Goal: Task Accomplishment & Management: Complete application form

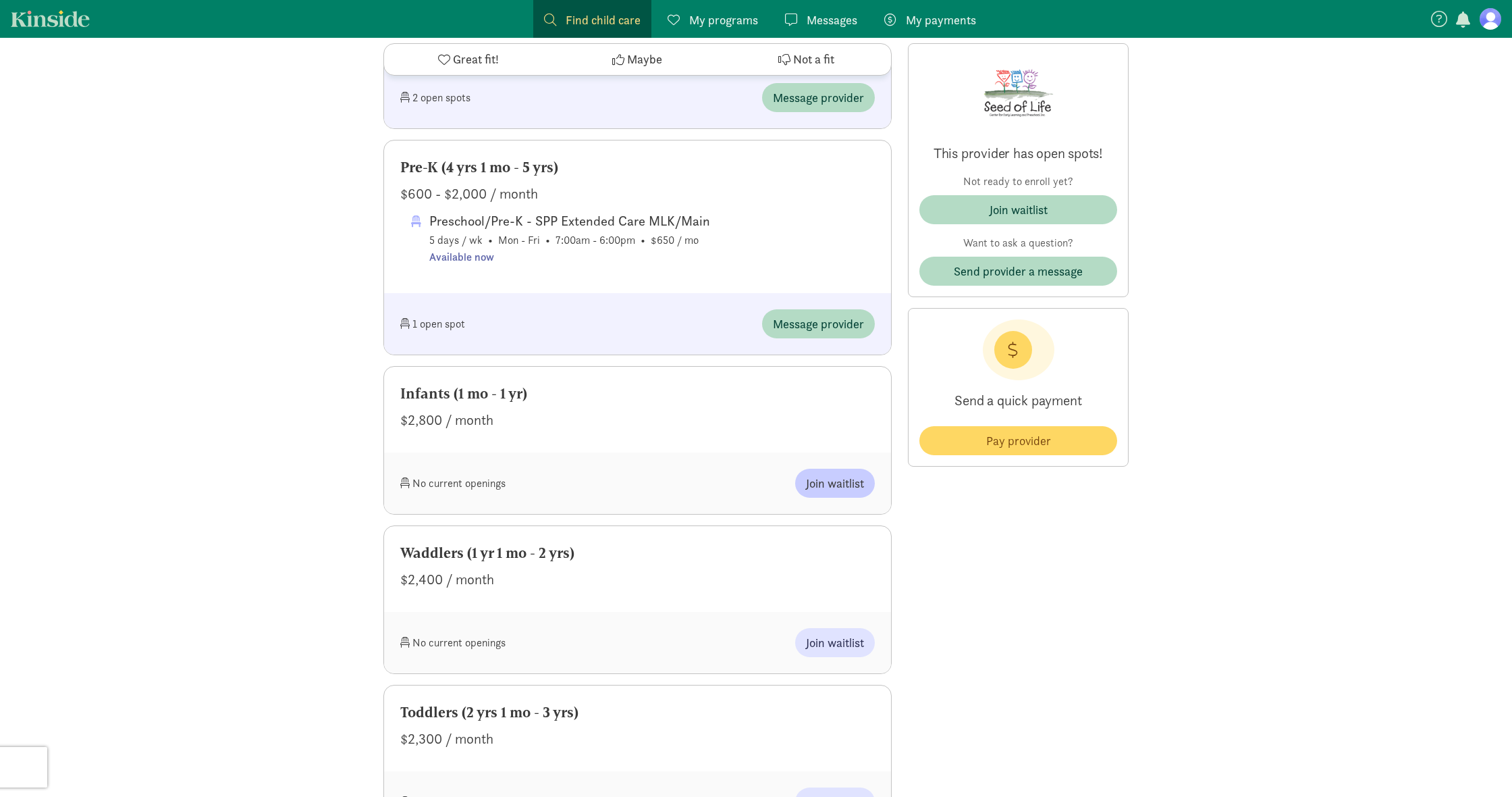
scroll to position [1087, 0]
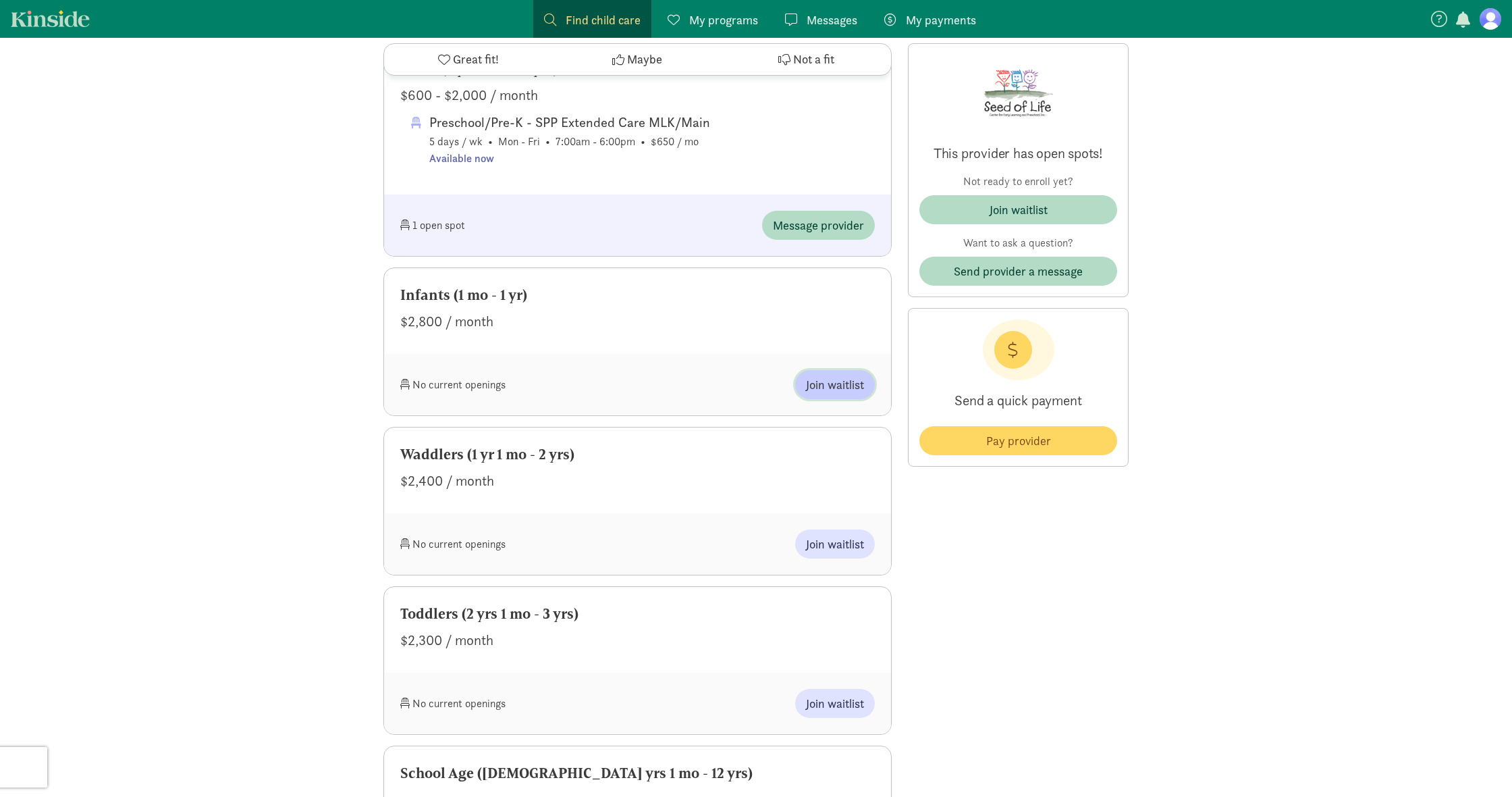
click at [836, 384] on span "Join waitlist" at bounding box center [835, 384] width 58 height 18
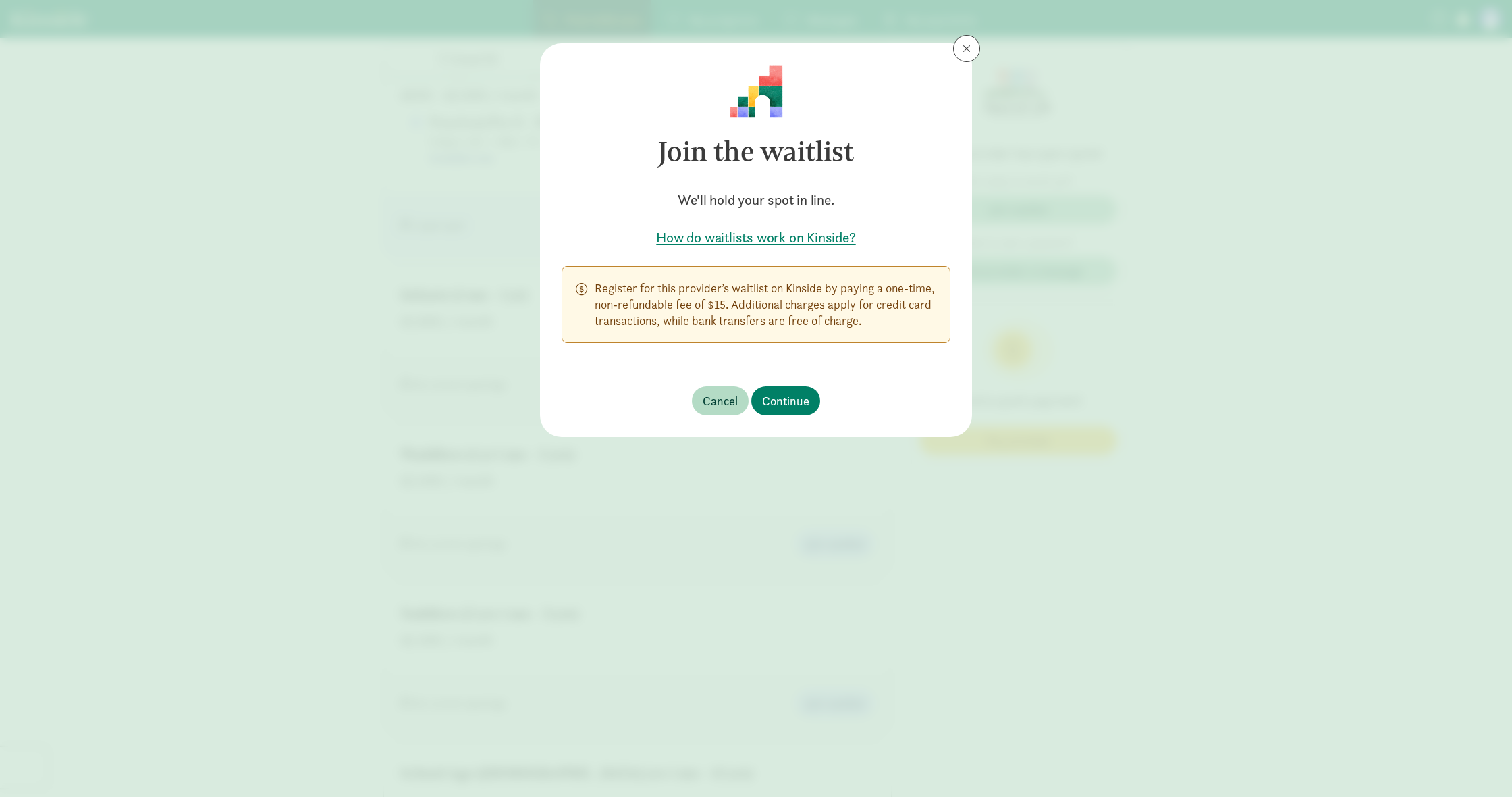
click at [786, 233] on h5 "How do waitlists work on Kinside?" at bounding box center [755, 238] width 389 height 19
click at [808, 391] on button "Continue" at bounding box center [786, 401] width 69 height 29
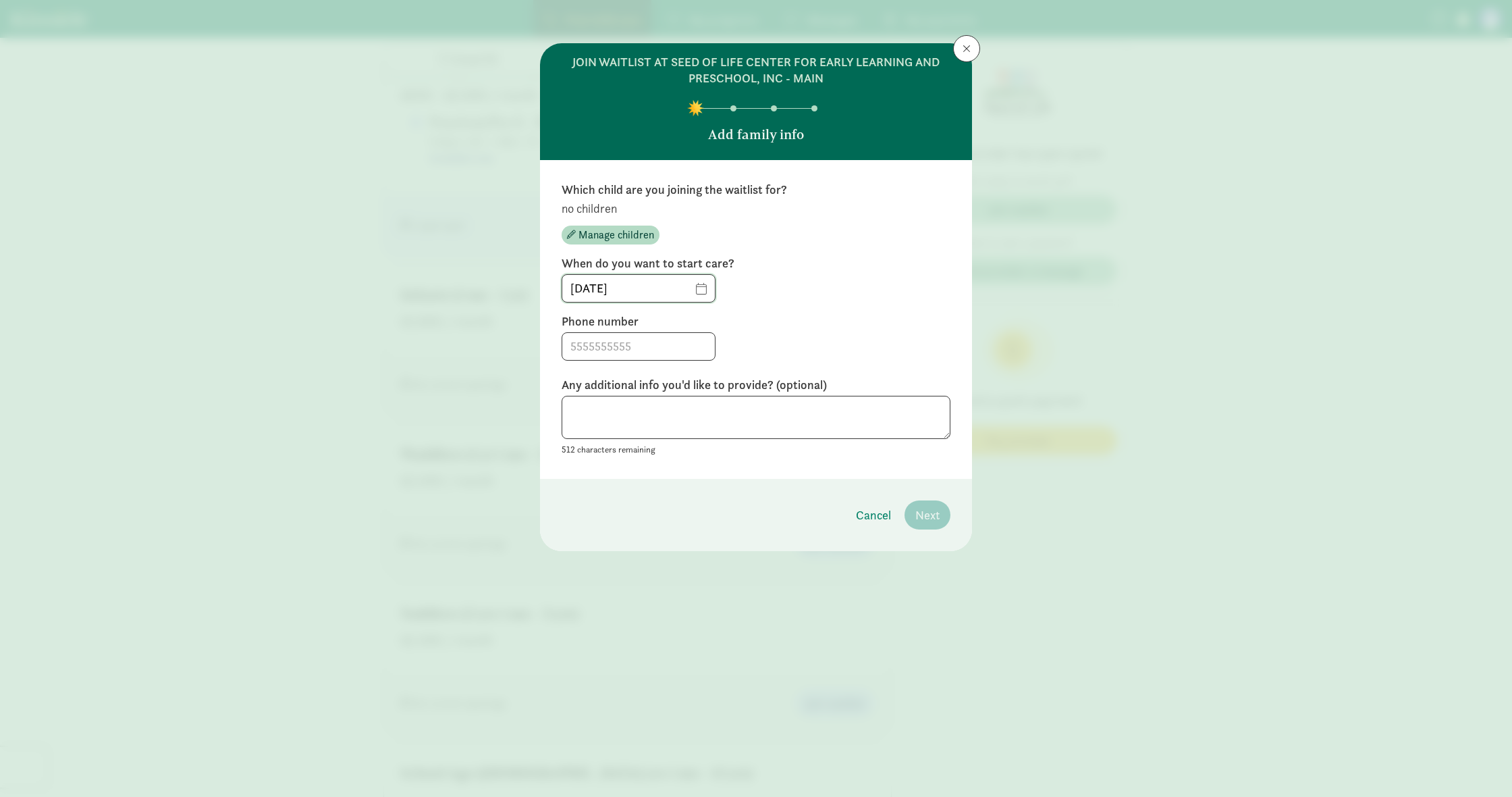
click at [694, 290] on input "[DATE]" at bounding box center [638, 289] width 153 height 27
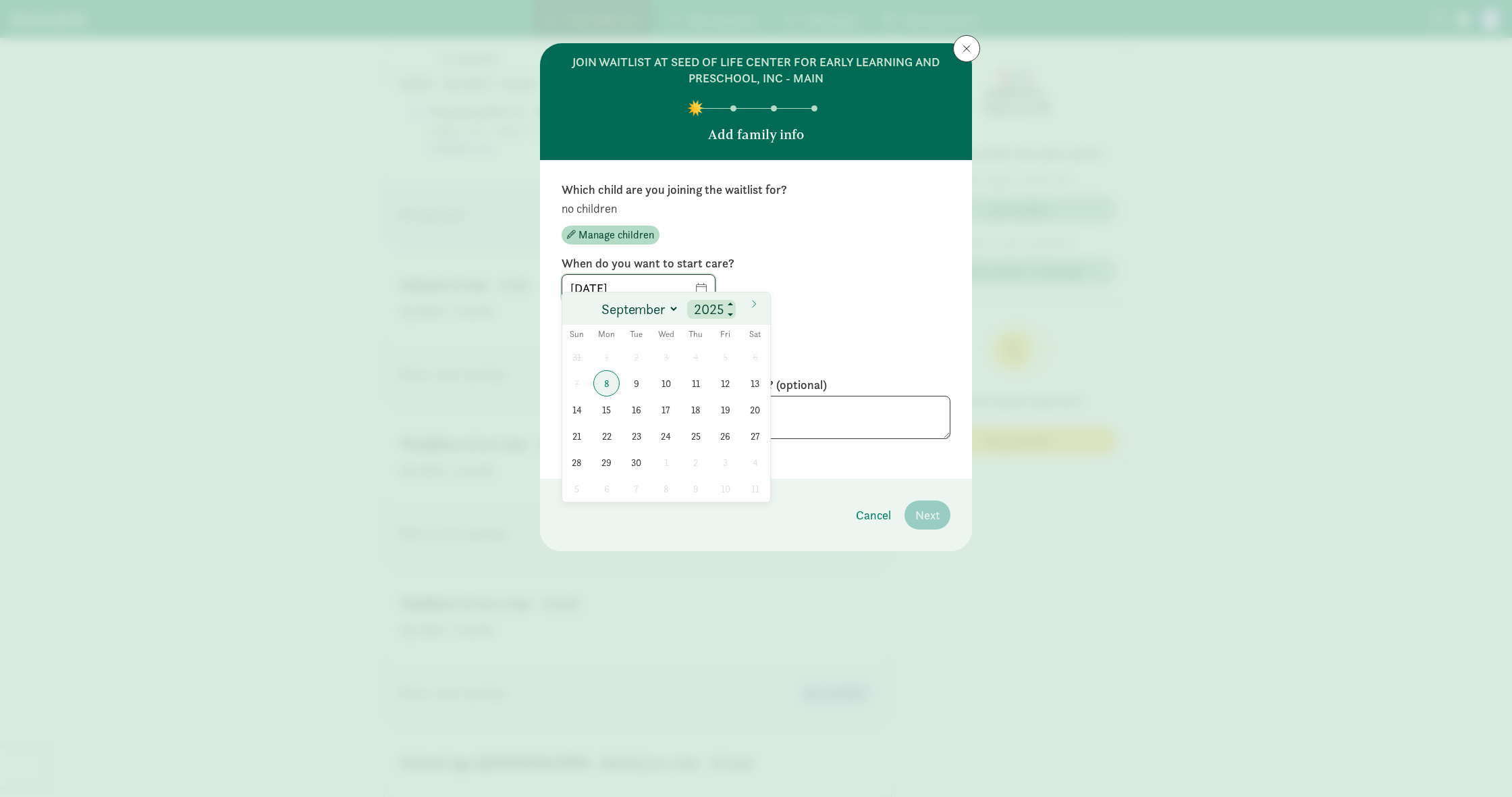
scroll to position [1098, 1]
click at [733, 305] on span at bounding box center [731, 305] width 10 height 11
type input "2026"
select select "9"
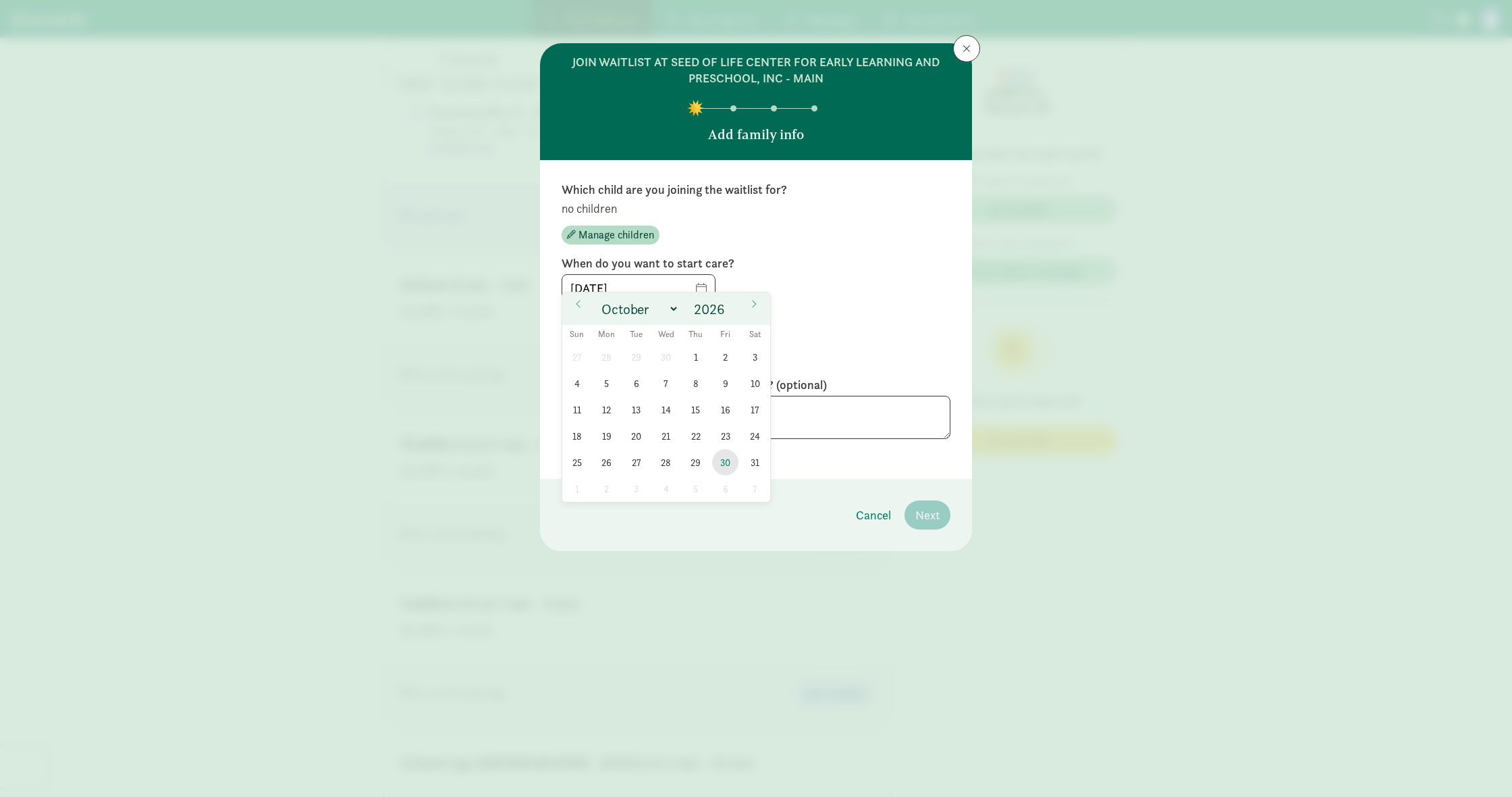
click at [724, 460] on span "30" at bounding box center [725, 462] width 26 height 26
type input "[DATE]"
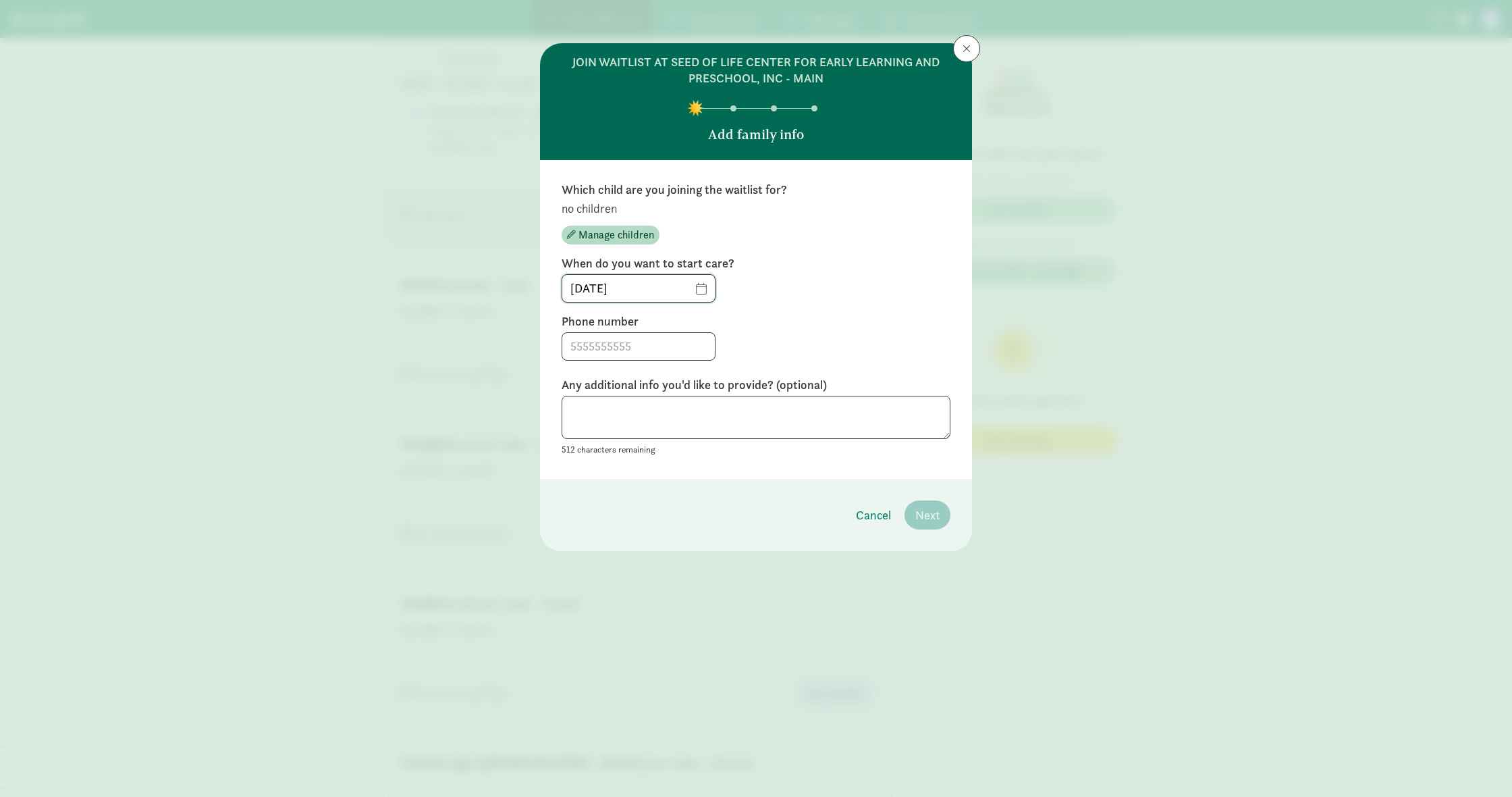
scroll to position [1099, 1]
click at [657, 344] on input at bounding box center [638, 347] width 153 height 27
type input "4258291956"
click at [827, 325] on label "Phone number" at bounding box center [755, 322] width 389 height 17
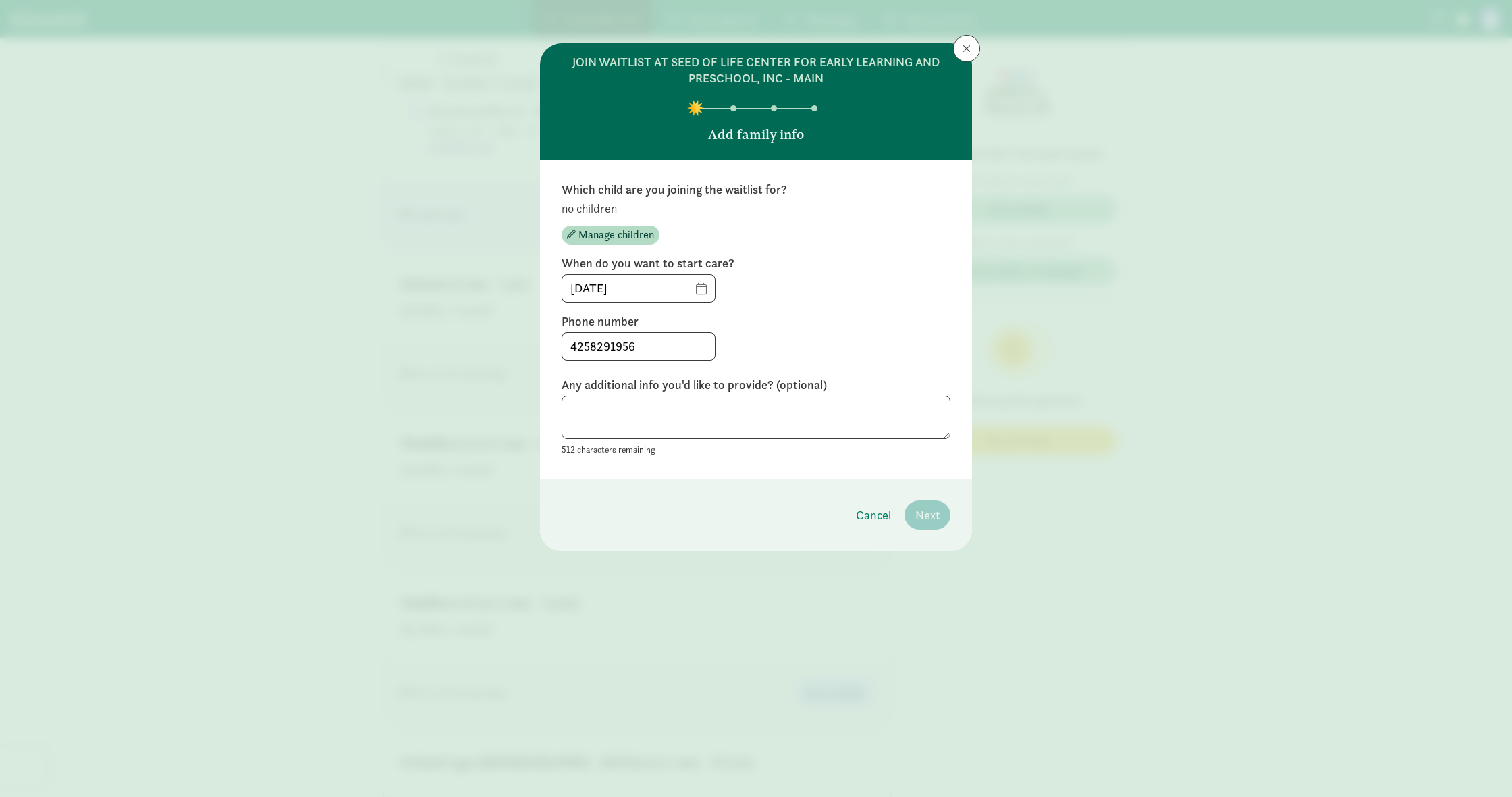
scroll to position [1101, 0]
click at [603, 213] on p "no children" at bounding box center [755, 209] width 389 height 17
click at [612, 233] on span "Manage children" at bounding box center [616, 235] width 76 height 17
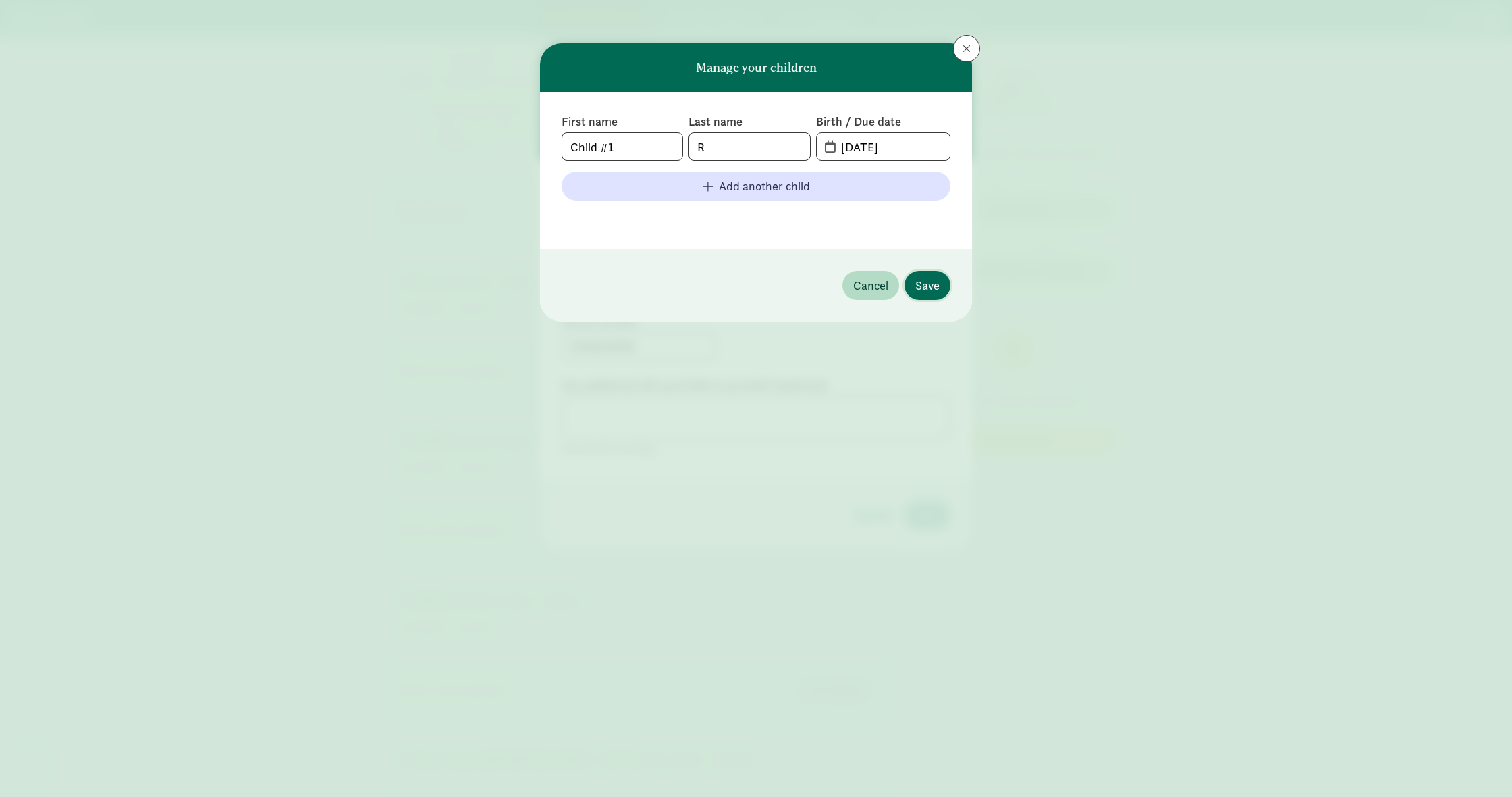
click at [927, 282] on span "Save" at bounding box center [927, 285] width 24 height 18
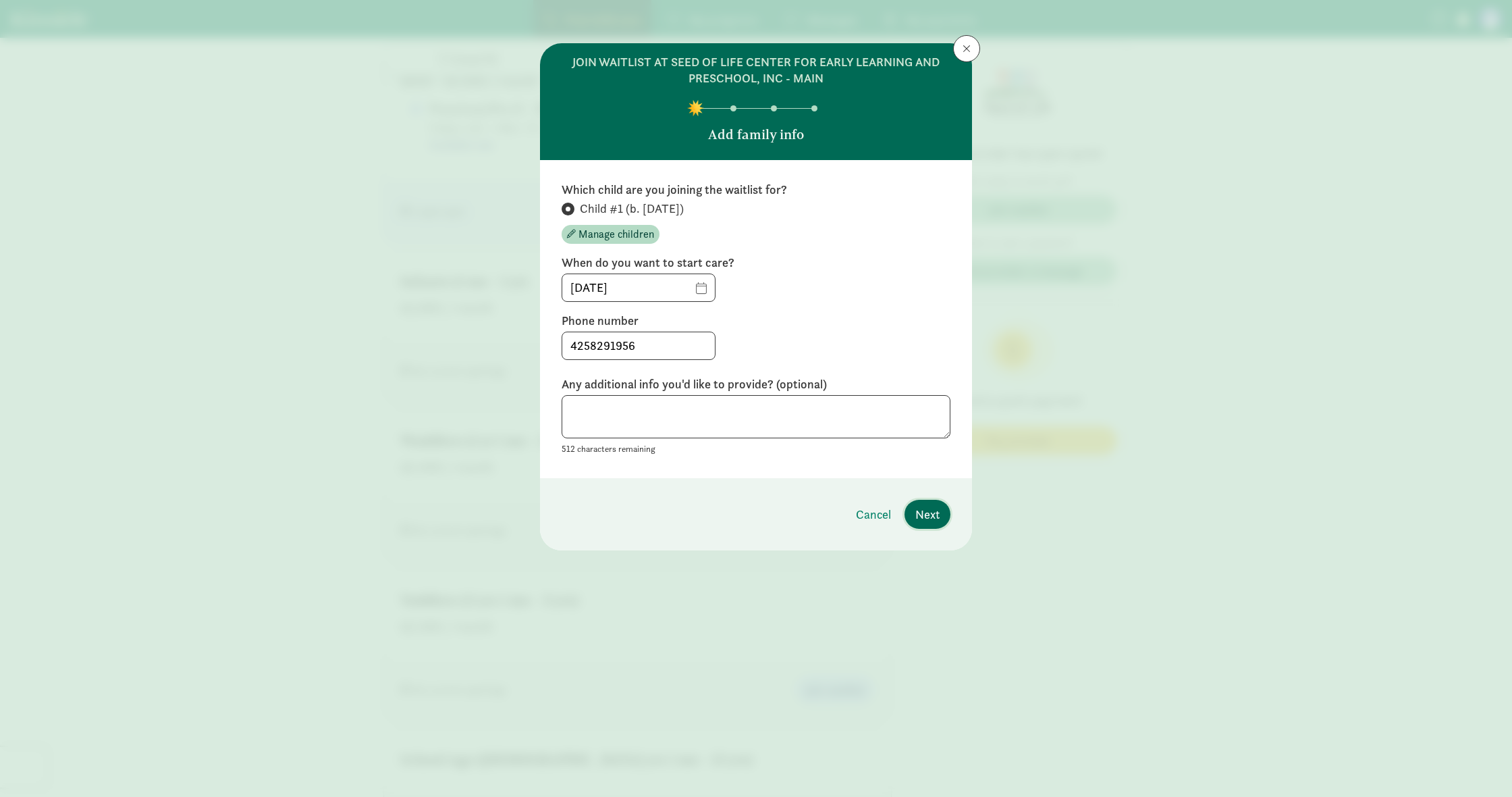
click at [926, 513] on span "Next" at bounding box center [927, 514] width 24 height 18
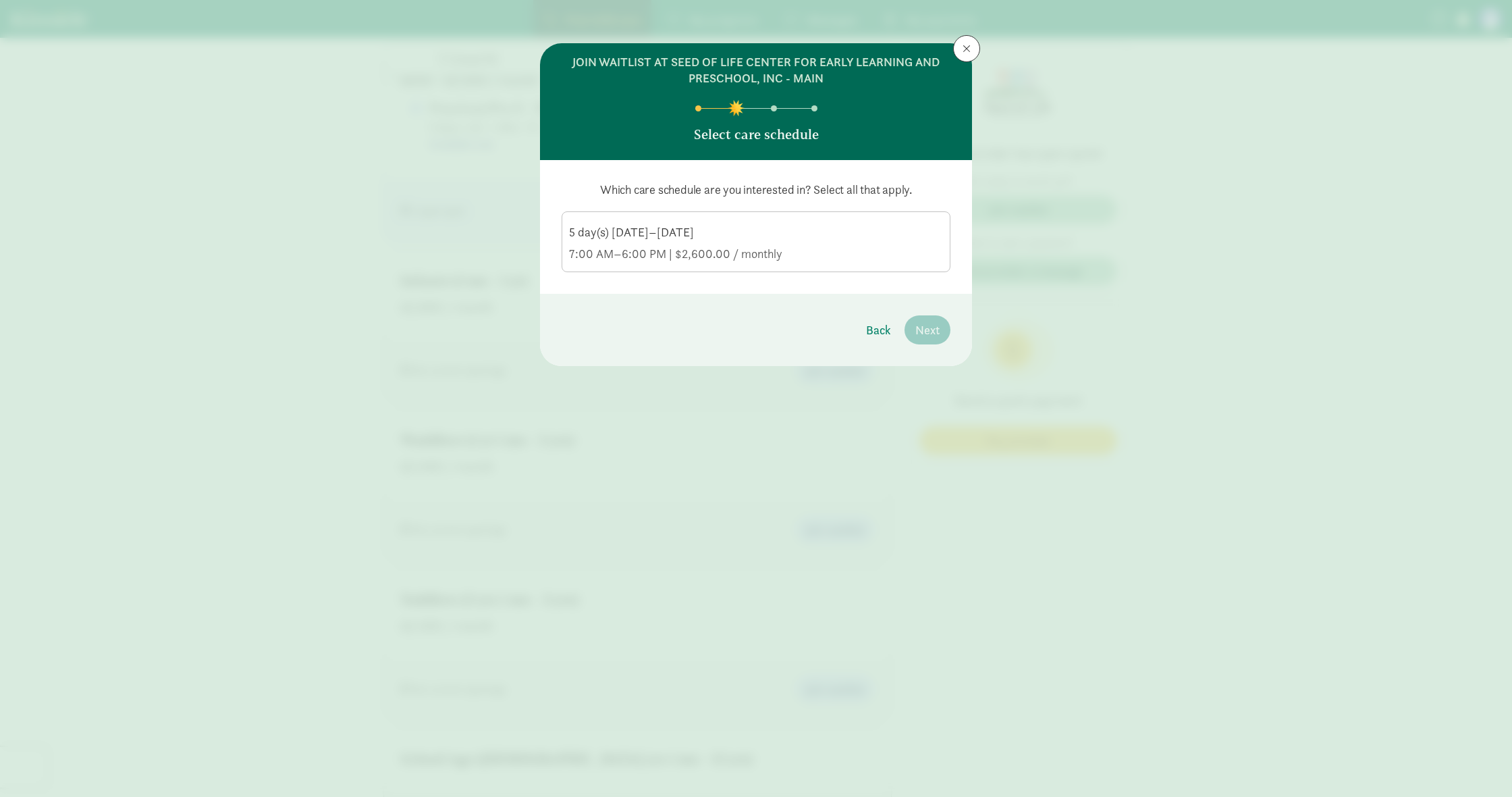
click at [670, 230] on div "5 day(s) [DATE]–[DATE]" at bounding box center [756, 232] width 374 height 17
click at [0, 0] on input "5 day(s) [DATE]–[DATE] 7:00 AM–6:00 PM | $2,600.00 / monthly" at bounding box center [0, 0] width 0 height 0
click at [939, 335] on span "Next" at bounding box center [927, 330] width 24 height 18
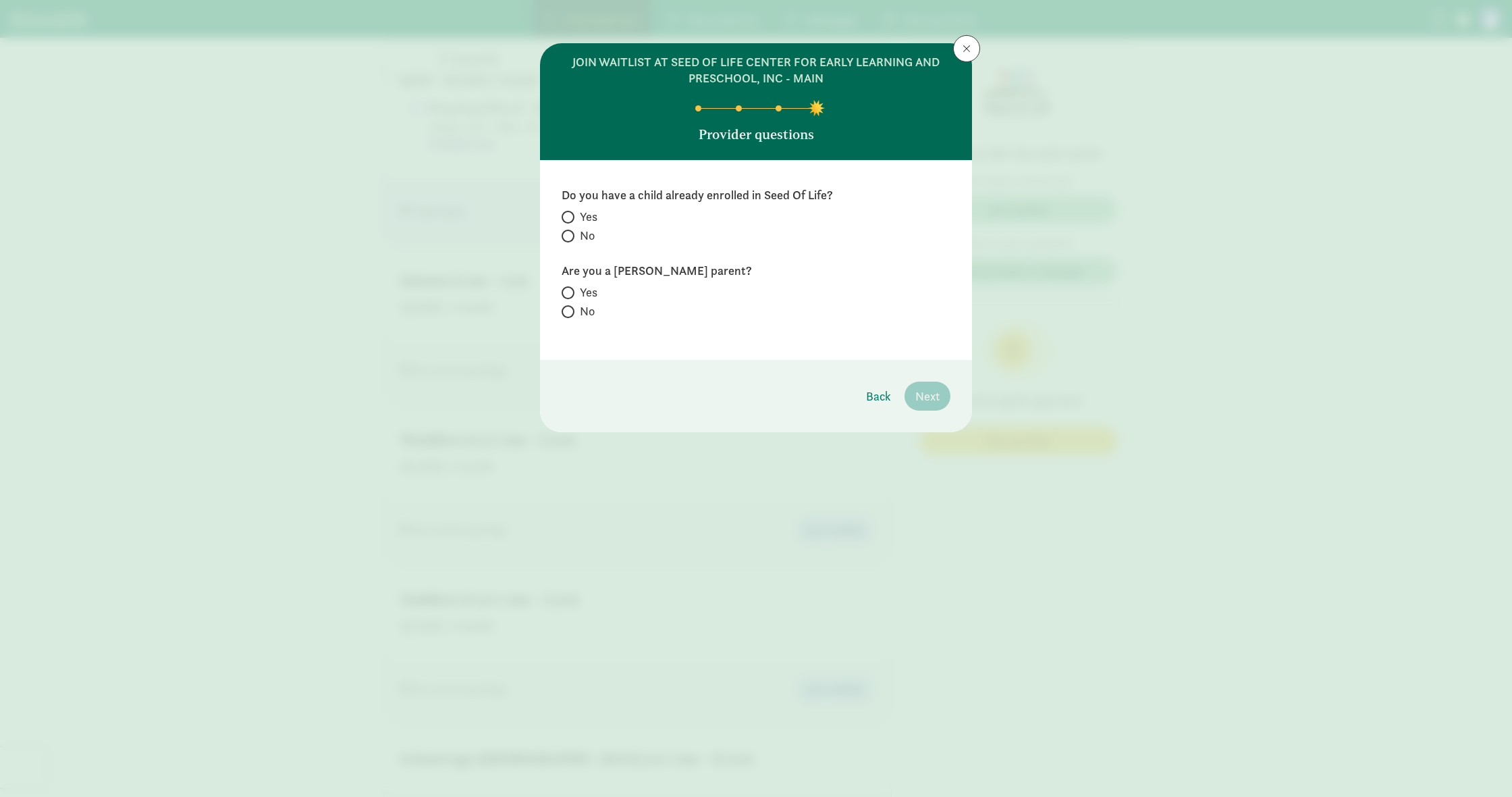
click at [570, 232] on span at bounding box center [567, 235] width 13 height 13
click at [570, 232] on input "No" at bounding box center [566, 236] width 9 height 9
radio input "true"
click at [568, 315] on input "No" at bounding box center [566, 312] width 9 height 9
radio input "true"
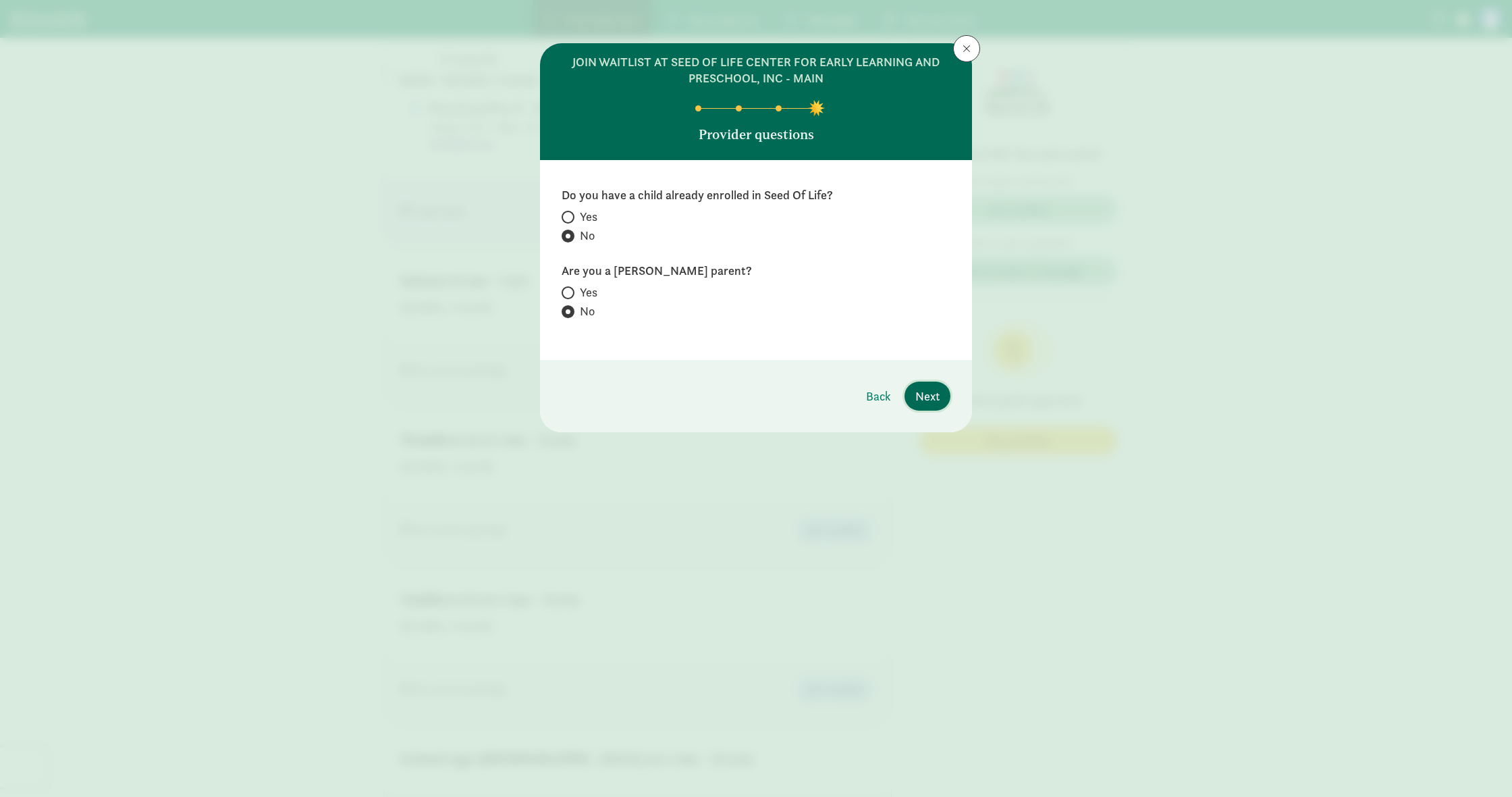
click at [933, 396] on span "Next" at bounding box center [927, 396] width 24 height 18
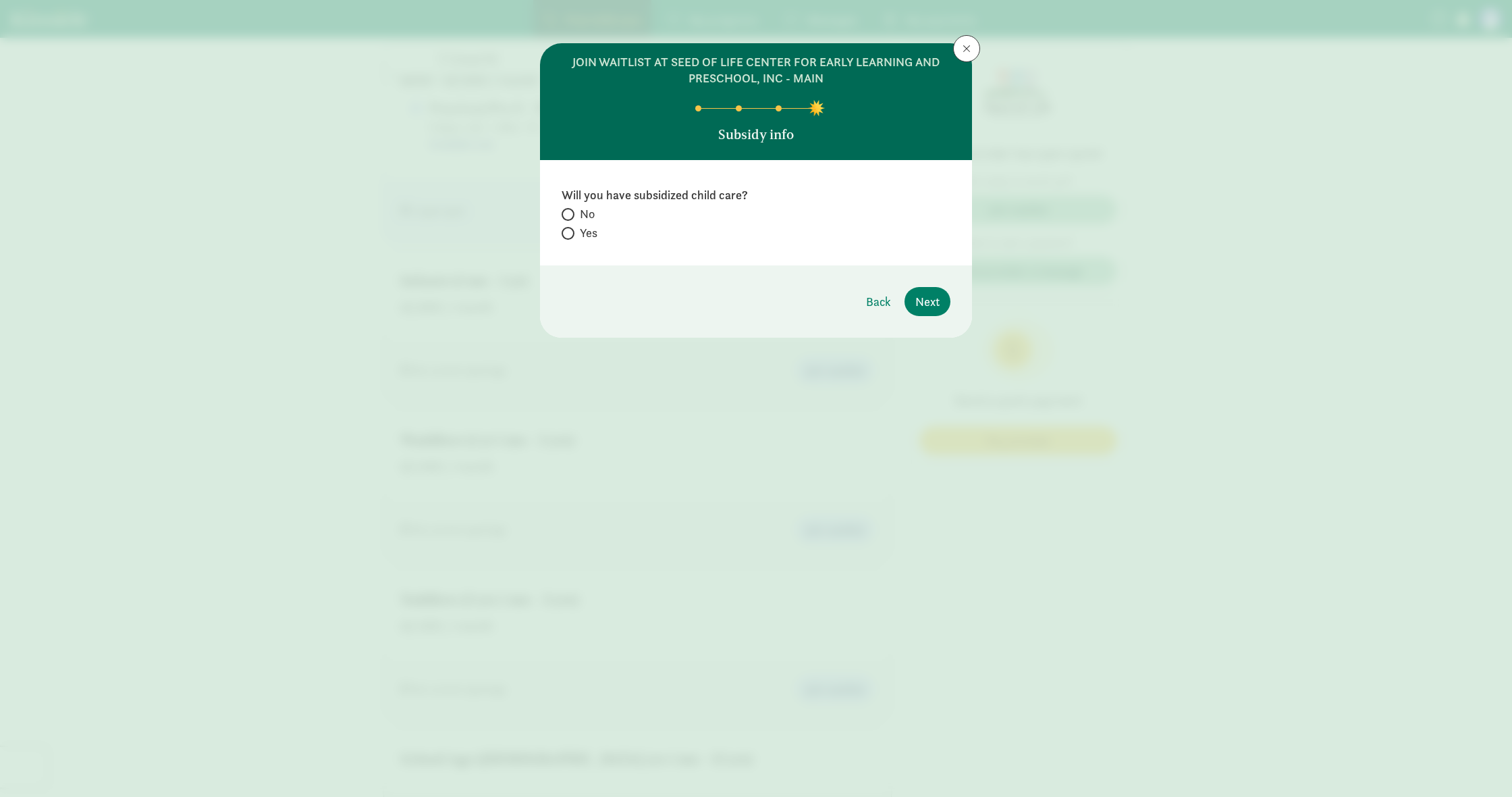
click at [576, 234] on label "Yes" at bounding box center [755, 233] width 389 height 17
click at [570, 234] on input "Yes" at bounding box center [566, 234] width 9 height 9
radio input "true"
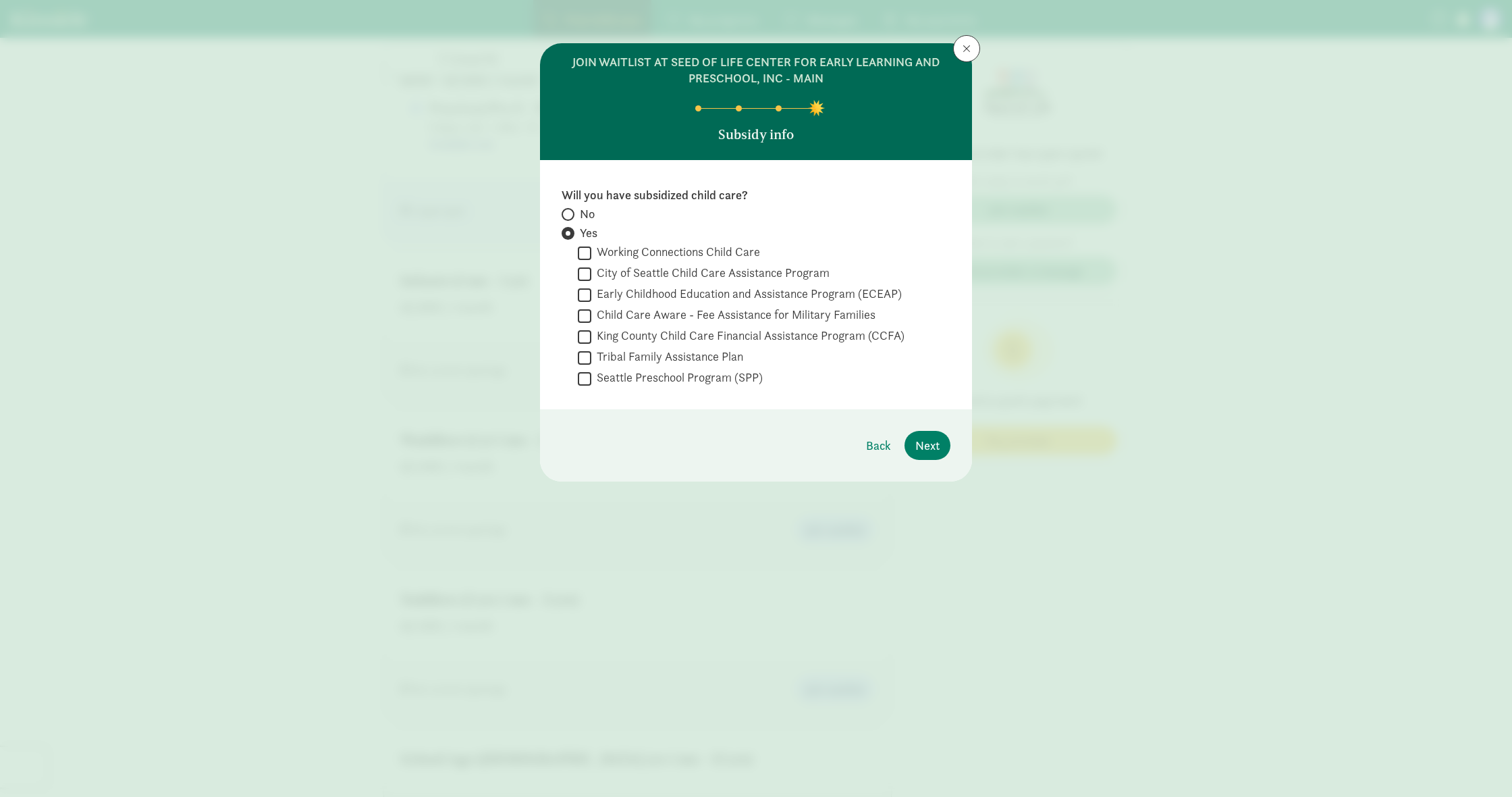
click at [593, 214] on span "No" at bounding box center [588, 214] width 15 height 17
click at [570, 214] on input "No" at bounding box center [566, 214] width 9 height 9
radio input "true"
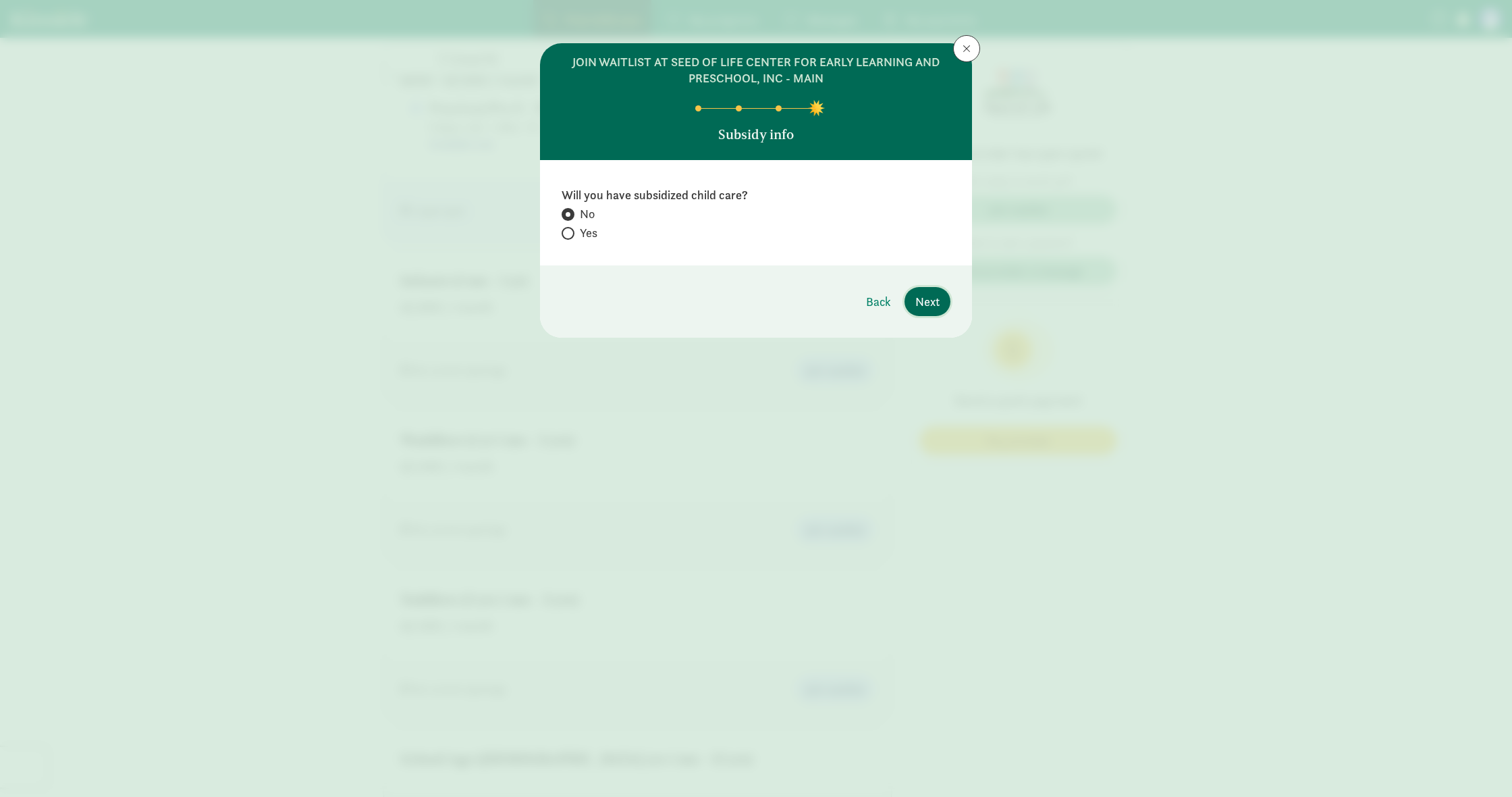
click at [922, 298] on span "Next" at bounding box center [927, 302] width 24 height 18
